Goal: Task Accomplishment & Management: Use online tool/utility

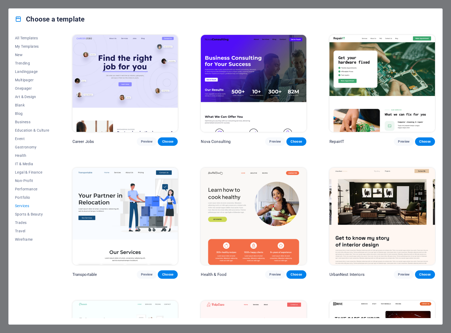
scroll to position [518, 0]
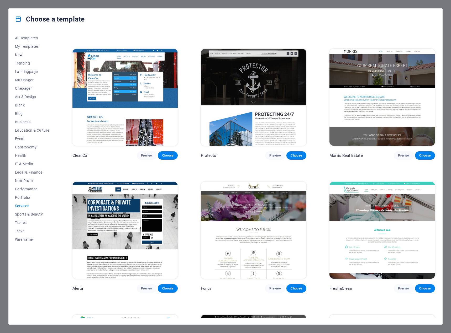
click at [21, 57] on button "New" at bounding box center [32, 55] width 34 height 8
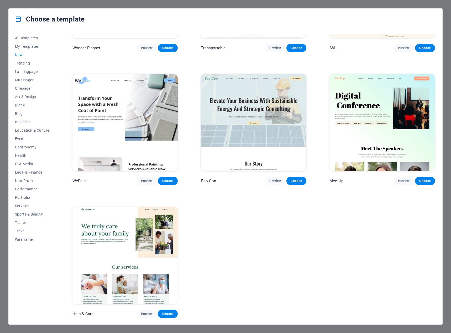
scroll to position [357, 0]
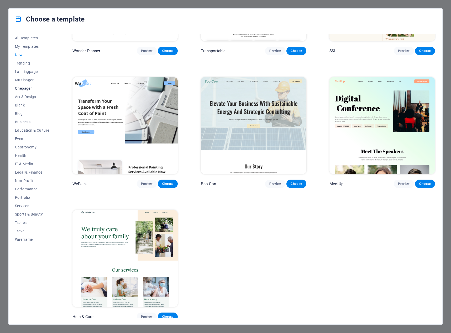
click at [30, 87] on span "Onepager" at bounding box center [32, 88] width 34 height 4
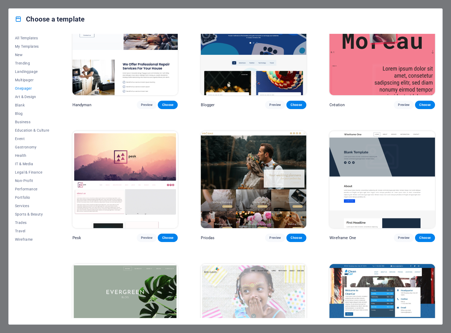
scroll to position [781, 0]
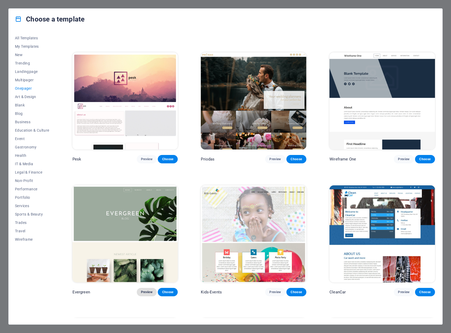
click at [149, 290] on span "Preview" at bounding box center [147, 292] width 12 height 4
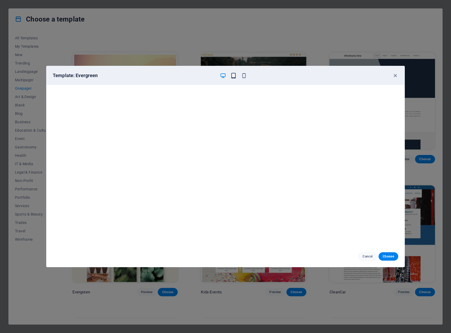
click at [234, 77] on icon "button" at bounding box center [233, 76] width 6 height 6
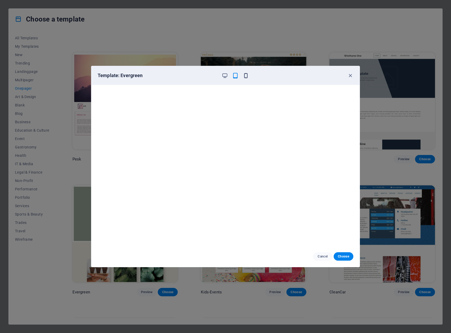
click at [246, 76] on icon "button" at bounding box center [246, 76] width 6 height 6
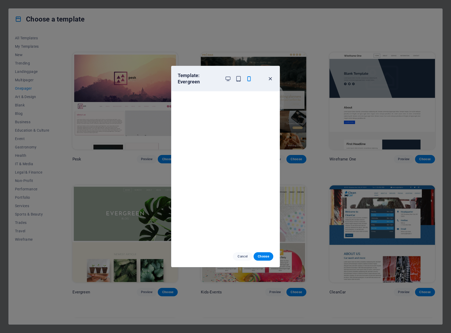
click at [269, 77] on icon "button" at bounding box center [270, 79] width 6 height 6
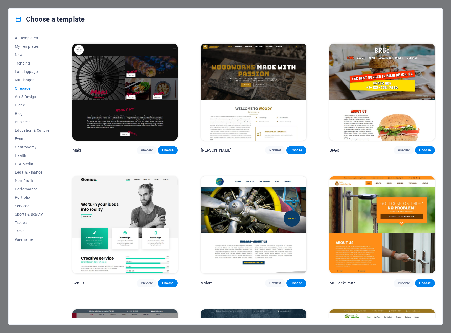
scroll to position [1201, 0]
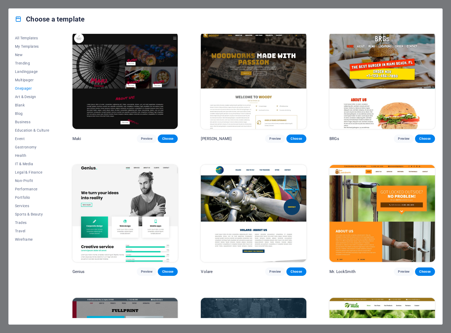
click at [130, 198] on img at bounding box center [124, 213] width 105 height 97
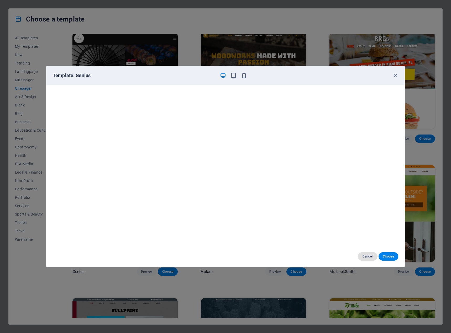
click at [371, 257] on span "Cancel" at bounding box center [367, 257] width 11 height 4
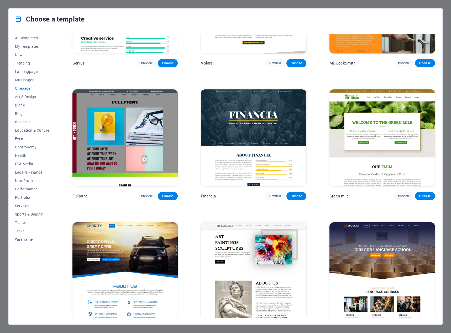
scroll to position [1411, 0]
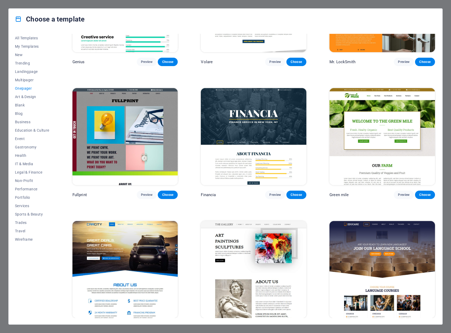
click at [390, 257] on img at bounding box center [381, 269] width 105 height 97
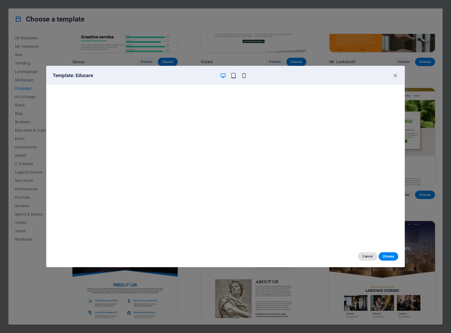
click at [372, 257] on span "Cancel" at bounding box center [367, 257] width 11 height 4
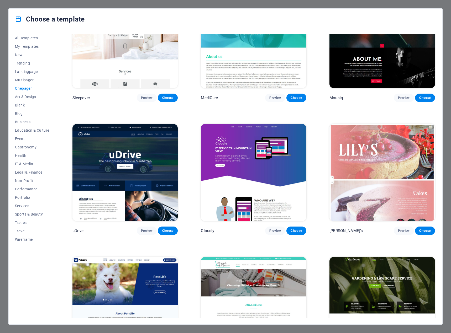
scroll to position [1909, 0]
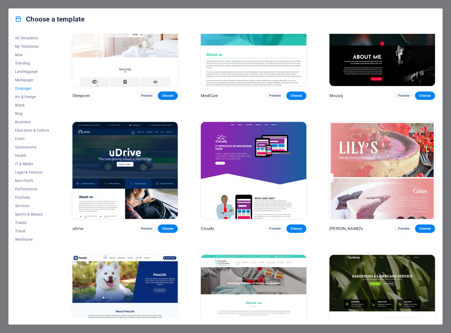
click at [273, 161] on img at bounding box center [253, 170] width 105 height 97
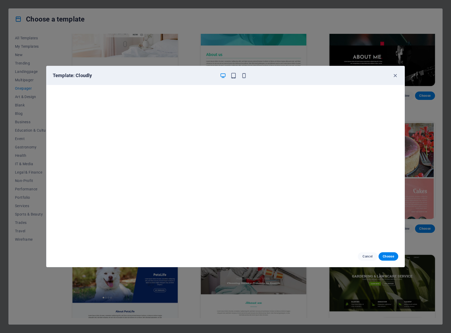
click at [367, 252] on div "Cancel Choose" at bounding box center [225, 256] width 358 height 21
click at [365, 257] on span "Cancel" at bounding box center [367, 257] width 11 height 4
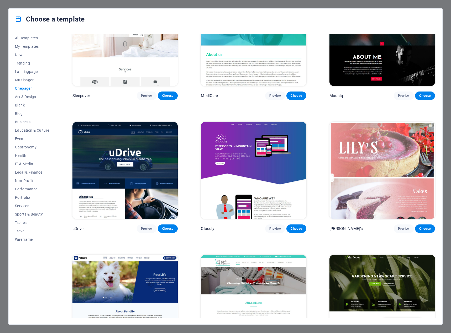
scroll to position [1988, 0]
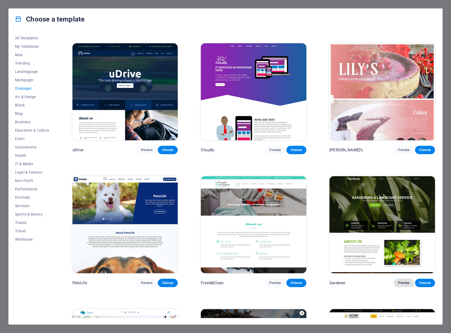
click at [404, 281] on span "Preview" at bounding box center [404, 283] width 12 height 4
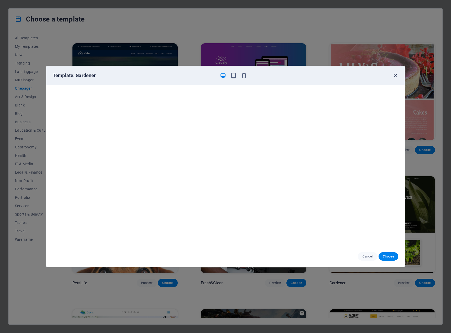
click at [396, 76] on icon "button" at bounding box center [395, 76] width 6 height 6
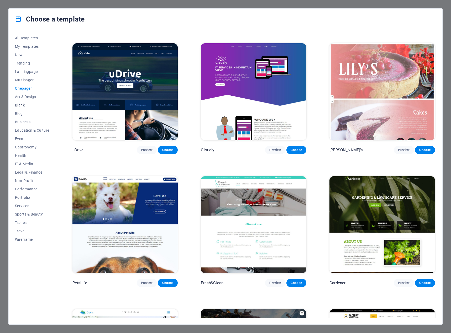
click at [19, 102] on button "Blank" at bounding box center [32, 105] width 34 height 8
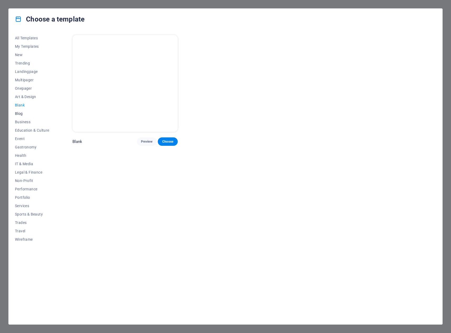
click at [16, 115] on span "Blog" at bounding box center [32, 114] width 34 height 4
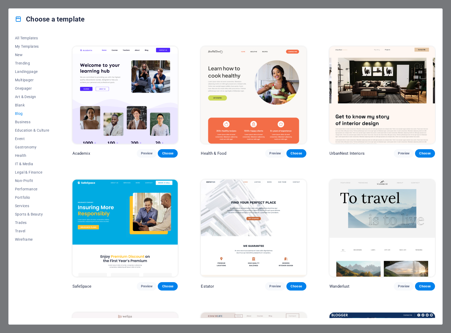
scroll to position [262, 0]
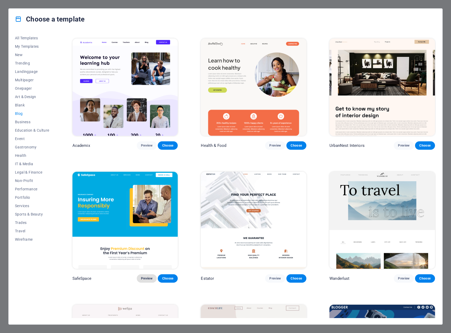
click at [152, 277] on span "Preview" at bounding box center [147, 279] width 12 height 4
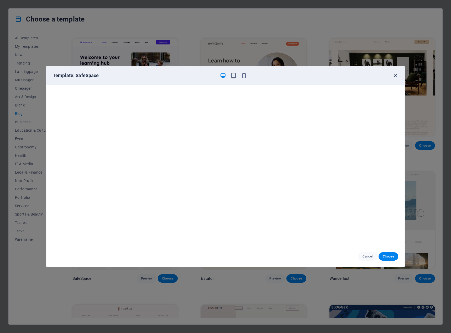
click at [393, 75] on icon "button" at bounding box center [395, 76] width 6 height 6
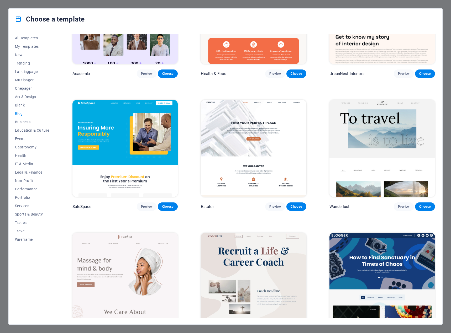
scroll to position [341, 0]
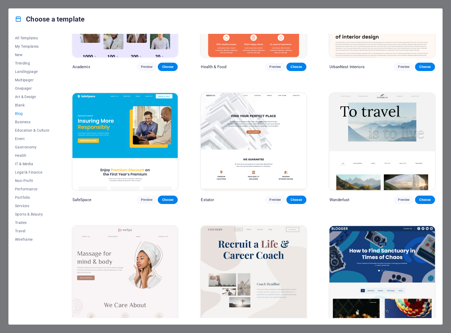
click at [281, 150] on img at bounding box center [253, 141] width 105 height 97
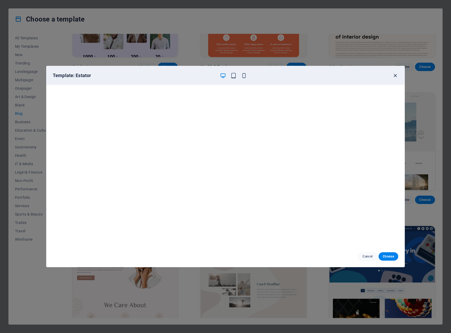
click at [395, 75] on icon "button" at bounding box center [395, 76] width 6 height 6
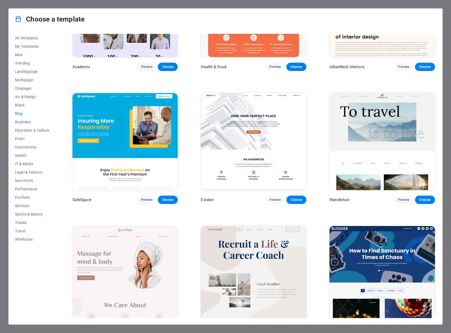
click at [410, 122] on img at bounding box center [381, 141] width 105 height 97
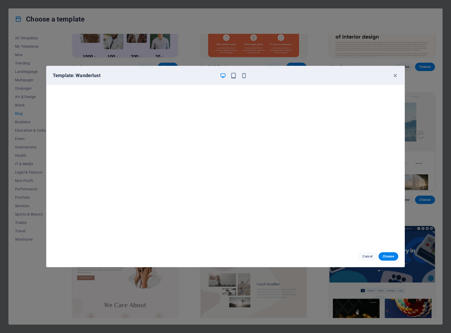
click at [394, 72] on div "Template: Wanderlust" at bounding box center [225, 75] width 358 height 19
click at [395, 75] on icon "button" at bounding box center [395, 76] width 6 height 6
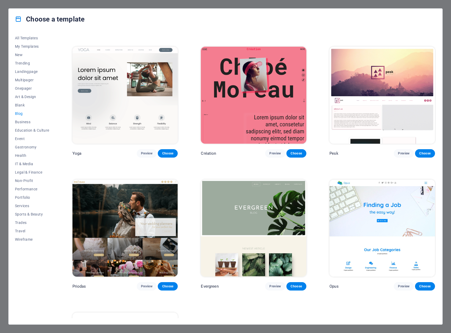
scroll to position [787, 0]
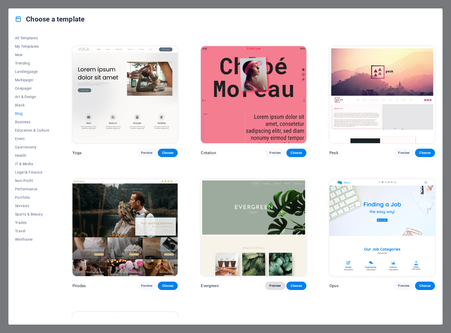
click at [276, 284] on span "Preview" at bounding box center [275, 286] width 12 height 4
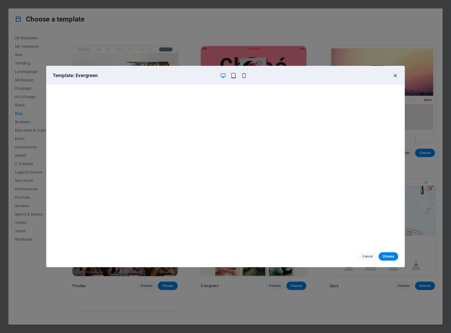
click at [396, 76] on icon "button" at bounding box center [395, 76] width 6 height 6
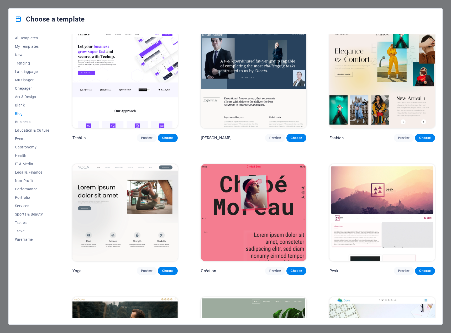
scroll to position [624, 0]
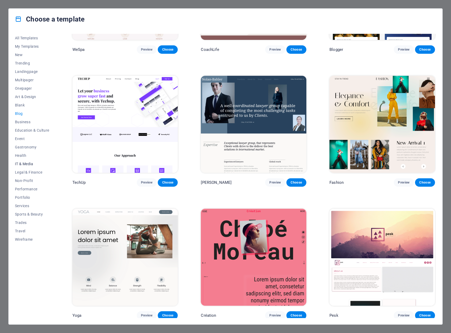
click at [21, 164] on span "IT & Media" at bounding box center [32, 164] width 34 height 4
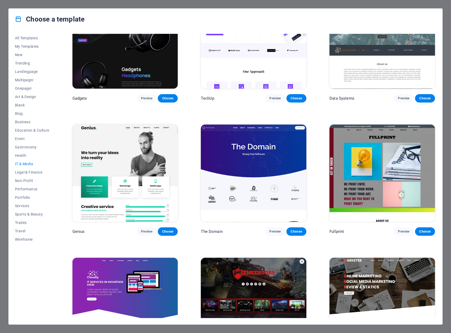
scroll to position [184, 0]
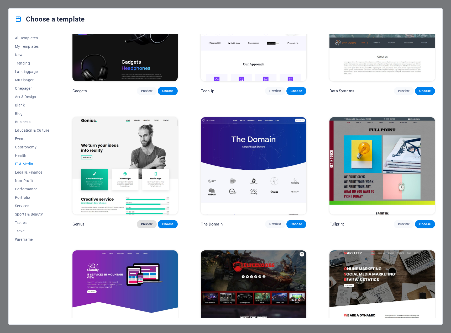
click at [144, 223] on span "Preview" at bounding box center [147, 224] width 12 height 4
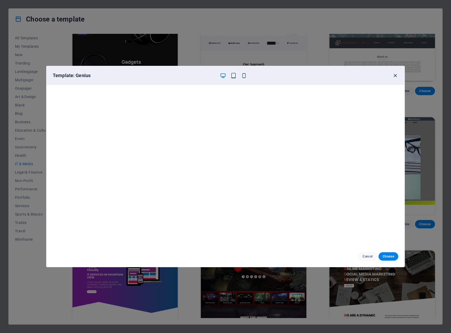
click at [395, 77] on icon "button" at bounding box center [395, 76] width 6 height 6
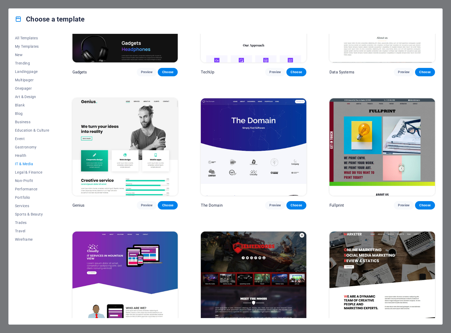
scroll to position [225, 0]
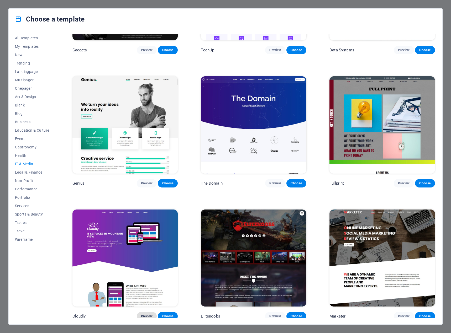
click at [144, 314] on span "Preview" at bounding box center [147, 316] width 12 height 4
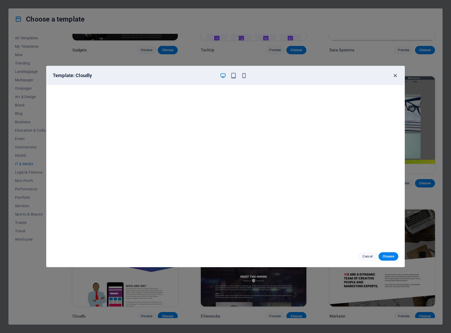
click at [397, 74] on icon "button" at bounding box center [395, 76] width 6 height 6
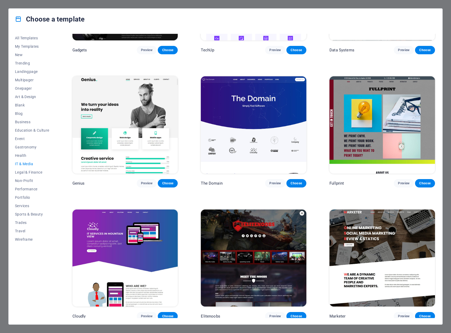
click at [199, 211] on div "RepairIT Preview Choose Peoneera Preview Choose MakeIt Agency Preview Choose Ga…" at bounding box center [253, 64] width 364 height 511
click at [24, 182] on span "Non-Profit" at bounding box center [32, 181] width 34 height 4
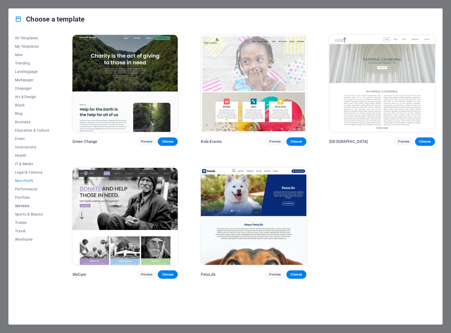
click at [23, 206] on span "Services" at bounding box center [32, 206] width 34 height 4
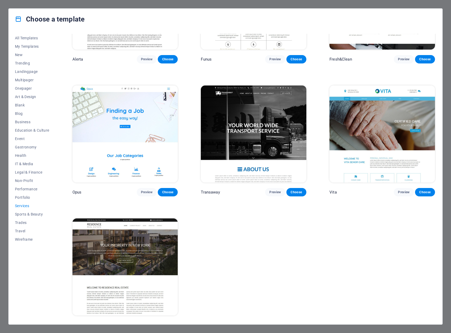
scroll to position [755, 0]
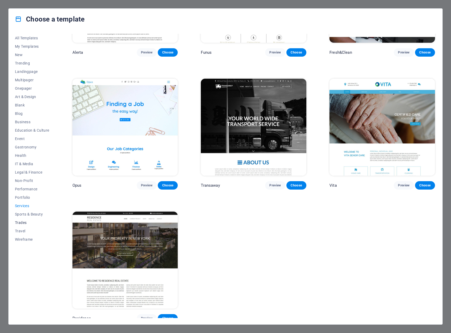
click at [19, 224] on span "Trades" at bounding box center [32, 223] width 34 height 4
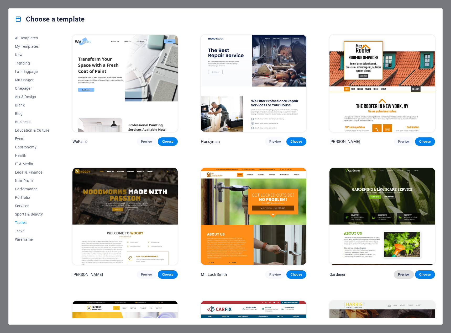
click at [400, 274] on span "Preview" at bounding box center [404, 275] width 12 height 4
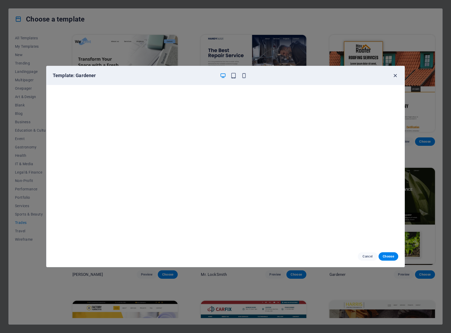
click at [394, 77] on icon "button" at bounding box center [395, 76] width 6 height 6
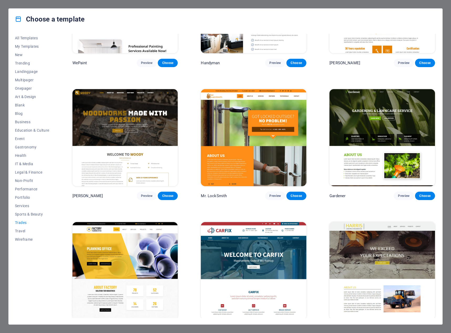
scroll to position [92, 0]
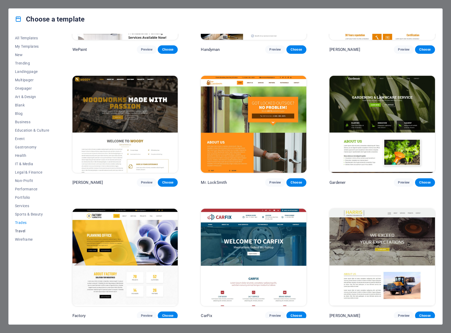
click at [23, 231] on span "Travel" at bounding box center [32, 231] width 34 height 4
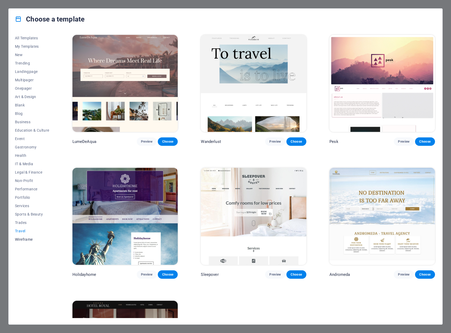
click at [32, 237] on span "Wireframe" at bounding box center [32, 239] width 34 height 4
